Goal: Find specific page/section: Find specific page/section

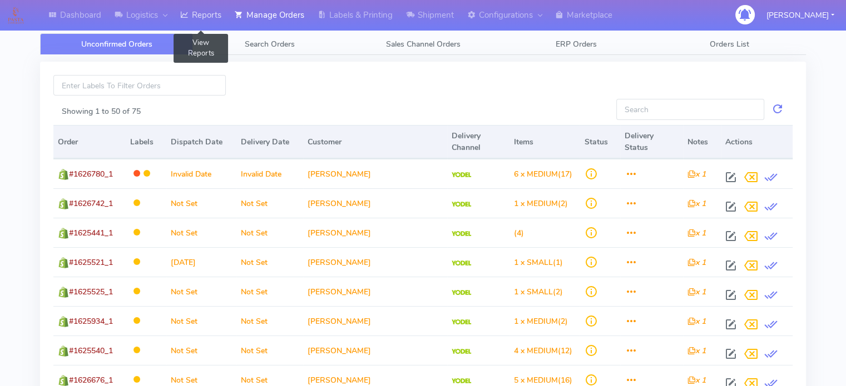
click at [218, 14] on link "Reports" at bounding box center [200, 15] width 54 height 31
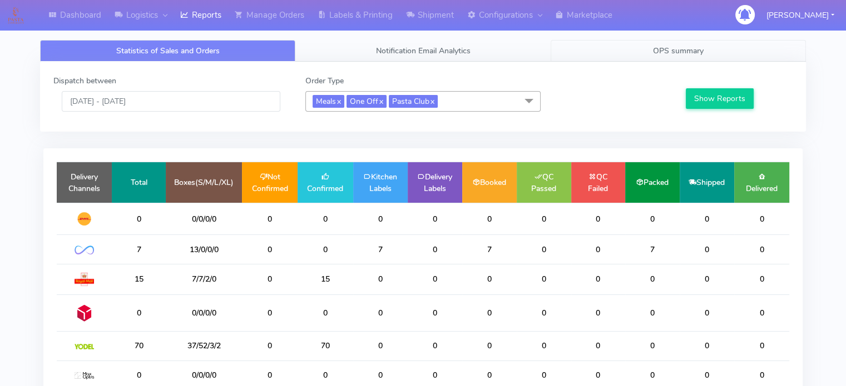
click at [680, 48] on span "OPS summary" at bounding box center [678, 51] width 51 height 11
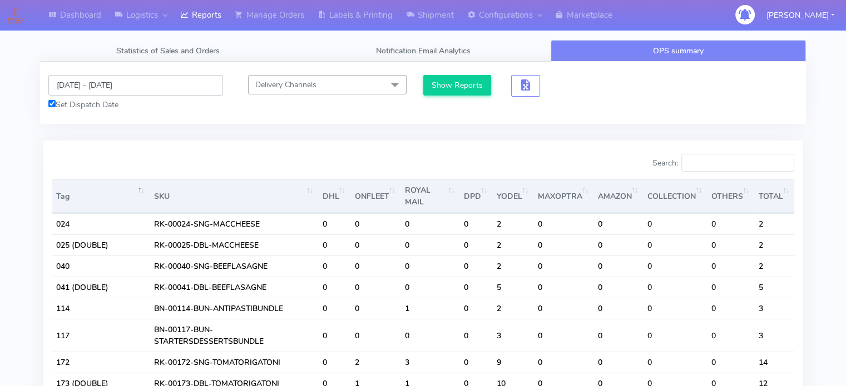
click at [207, 91] on input "[DATE] - [DATE]" at bounding box center [135, 85] width 175 height 21
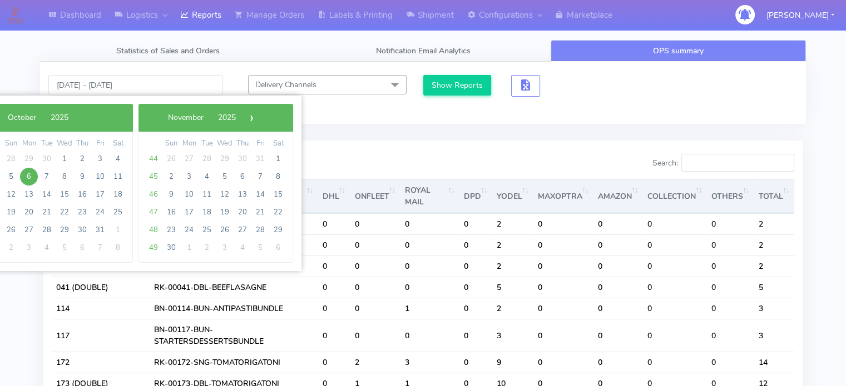
click at [31, 176] on span "6" at bounding box center [29, 177] width 18 height 18
click at [118, 177] on span "11" at bounding box center [118, 177] width 18 height 18
type input "[DATE] - [DATE]"
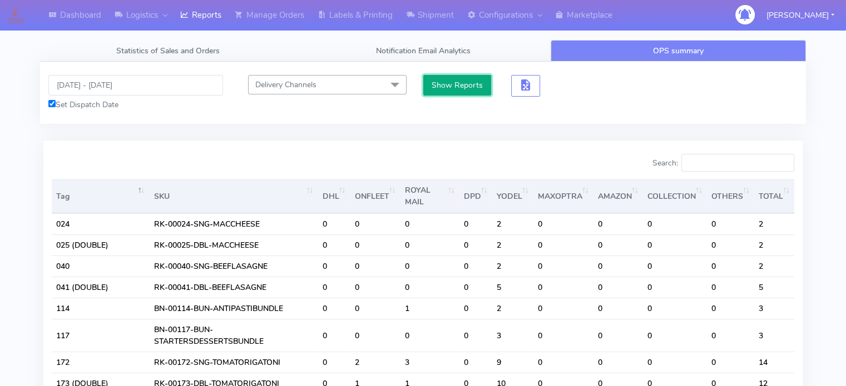
click at [436, 90] on button "Show Reports" at bounding box center [457, 85] width 68 height 21
click at [730, 168] on input "Search:" at bounding box center [737, 163] width 113 height 18
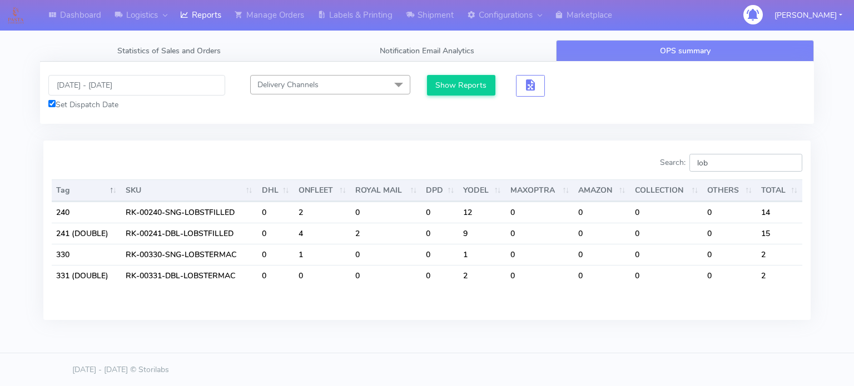
type input "lob"
click at [89, 12] on link "Dashboard" at bounding box center [75, 15] width 66 height 31
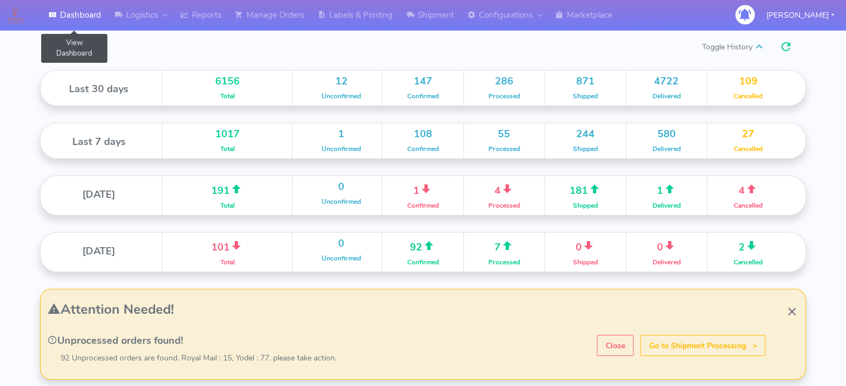
scroll to position [197, 382]
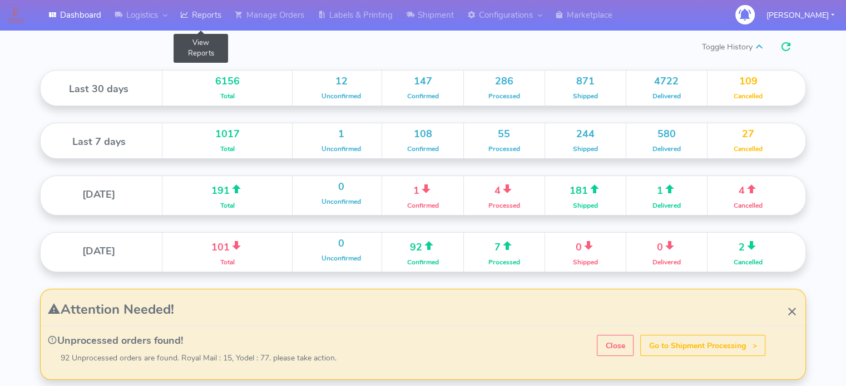
click at [194, 14] on link "Reports" at bounding box center [200, 15] width 54 height 31
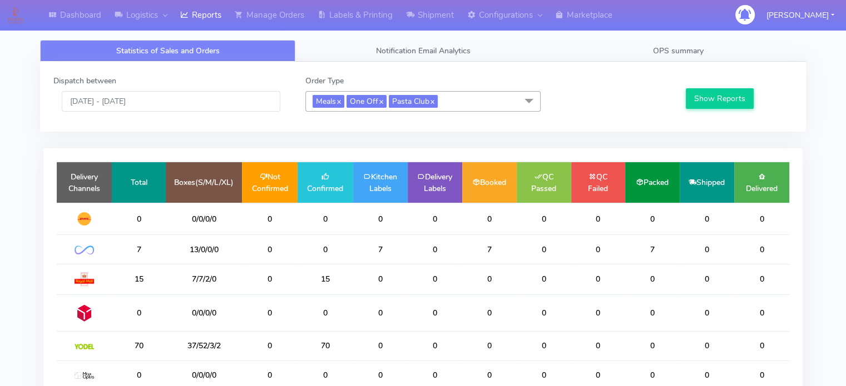
scroll to position [185, 0]
